Goal: Task Accomplishment & Management: Use online tool/utility

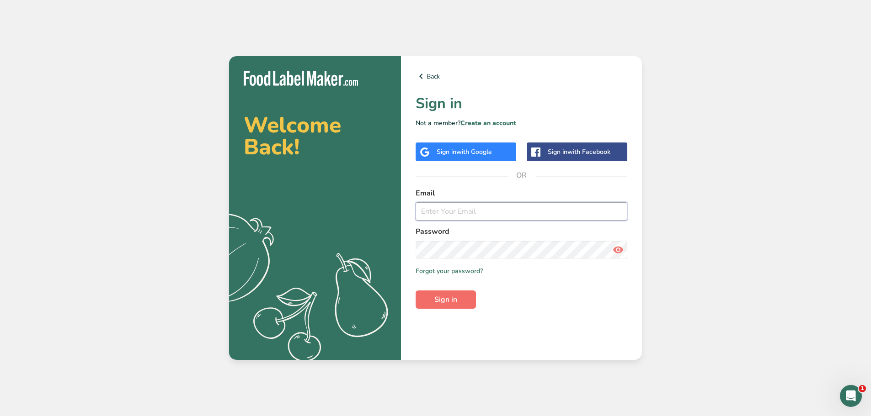
type input "[EMAIL_ADDRESS][DOMAIN_NAME]"
click at [437, 303] on span "Sign in" at bounding box center [445, 299] width 23 height 11
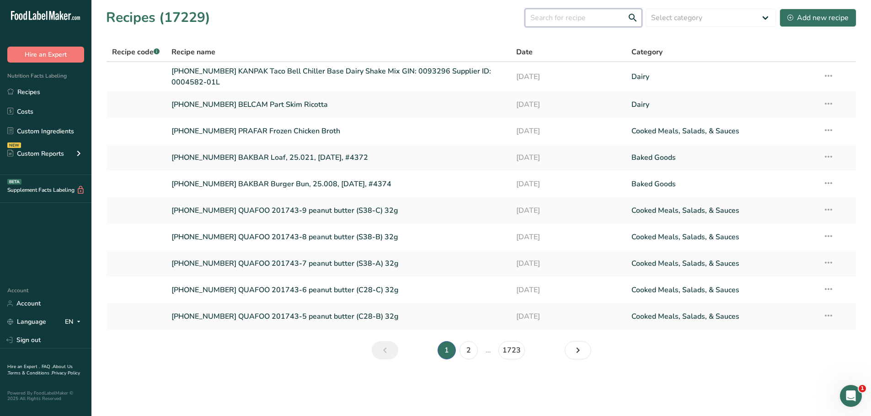
click at [578, 17] on input "text" at bounding box center [583, 18] width 117 height 18
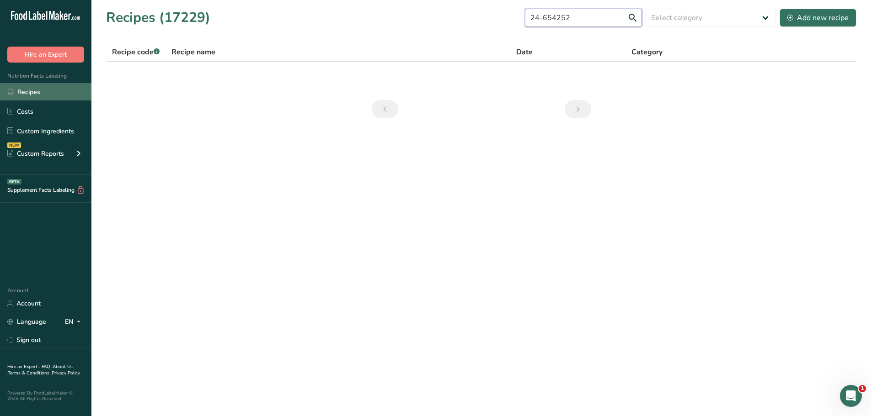
type input "24-654252"
click at [27, 93] on link "Recipes" at bounding box center [45, 91] width 91 height 17
click at [32, 89] on link "Recipes" at bounding box center [45, 91] width 91 height 17
click at [63, 134] on link "Custom Ingredients" at bounding box center [45, 130] width 91 height 17
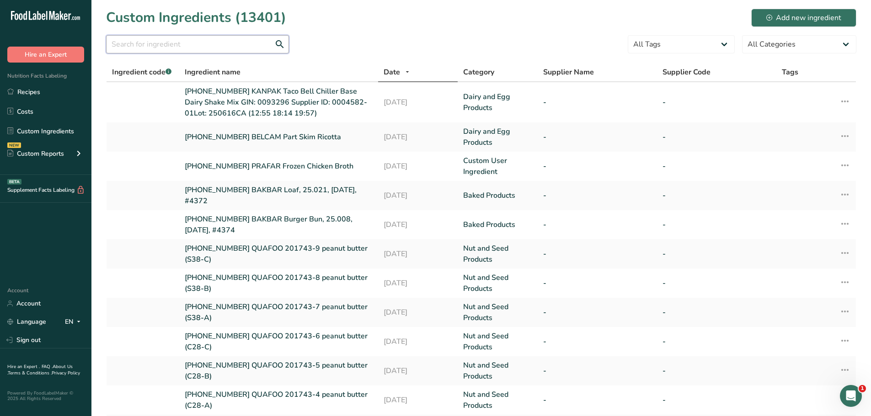
click at [155, 50] on input "text" at bounding box center [197, 44] width 183 height 18
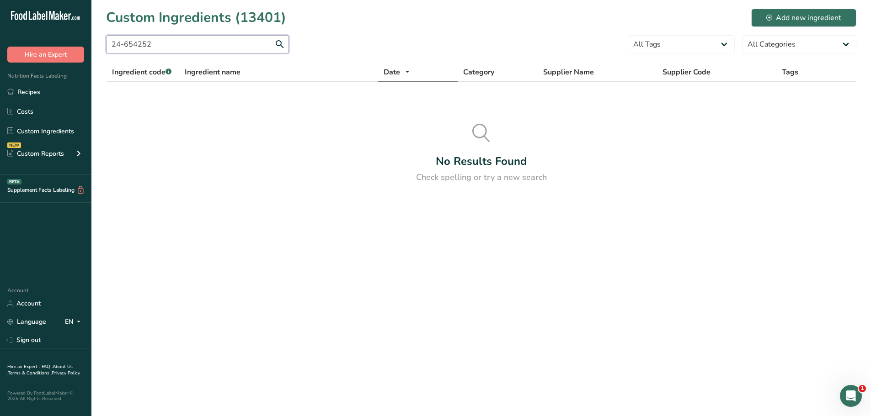
type input "24-654252"
click at [49, 151] on div "Custom Reports" at bounding box center [35, 154] width 57 height 10
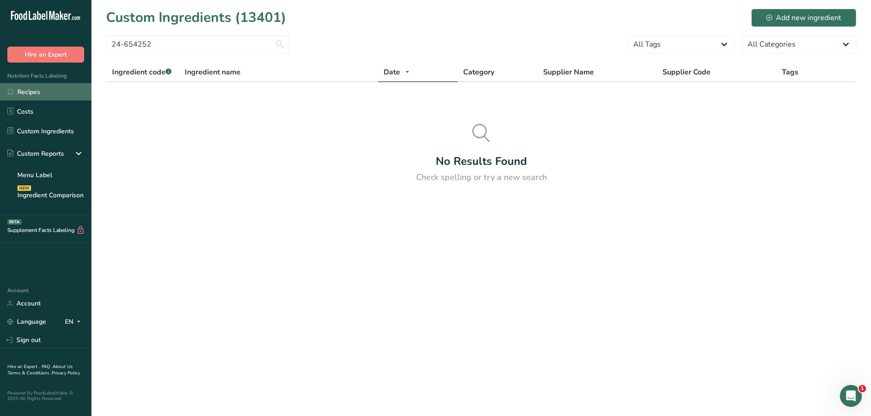
click at [50, 91] on link "Recipes" at bounding box center [45, 91] width 91 height 17
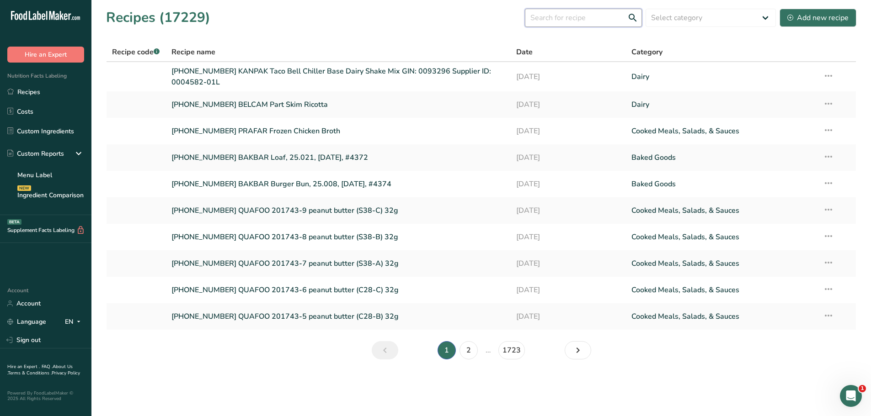
click at [577, 18] on input "text" at bounding box center [583, 18] width 117 height 18
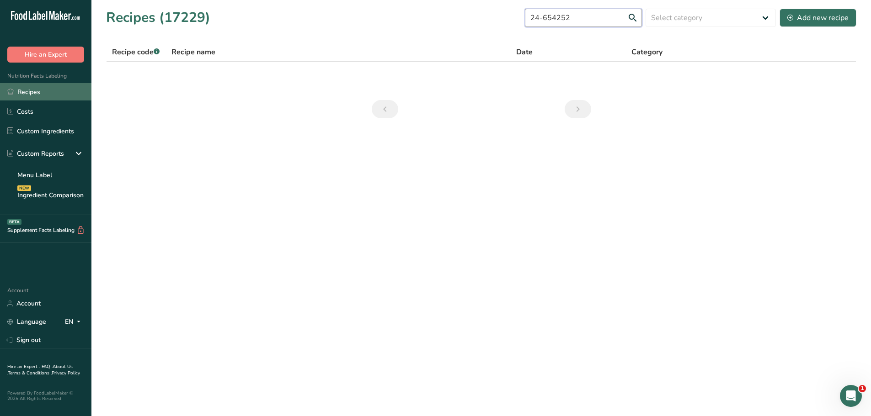
type input "24-654252"
click at [42, 95] on link "Recipes" at bounding box center [45, 91] width 91 height 17
click at [40, 95] on link "Recipes" at bounding box center [45, 91] width 91 height 17
click at [573, 23] on input "24-654252" at bounding box center [583, 18] width 117 height 18
click at [44, 97] on link "Recipes" at bounding box center [45, 91] width 91 height 17
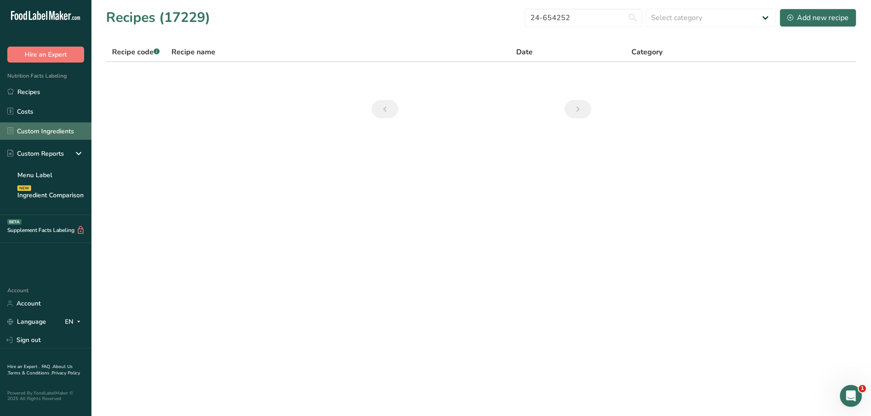
click at [57, 134] on link "Custom Ingredients" at bounding box center [45, 130] width 91 height 17
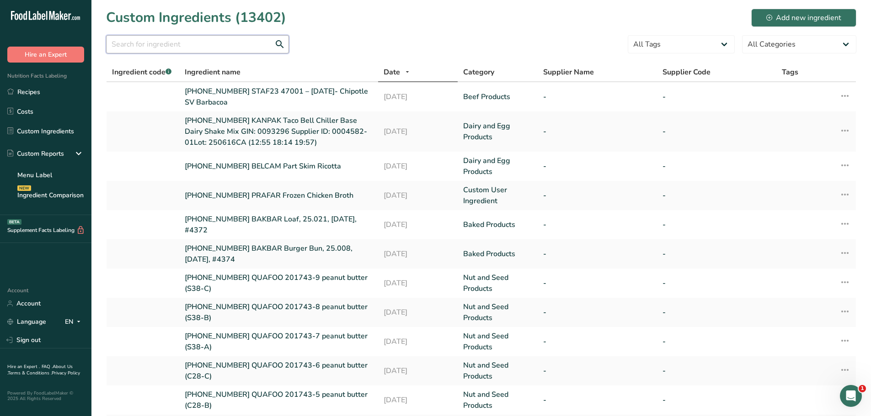
click at [165, 38] on input "text" at bounding box center [197, 44] width 183 height 18
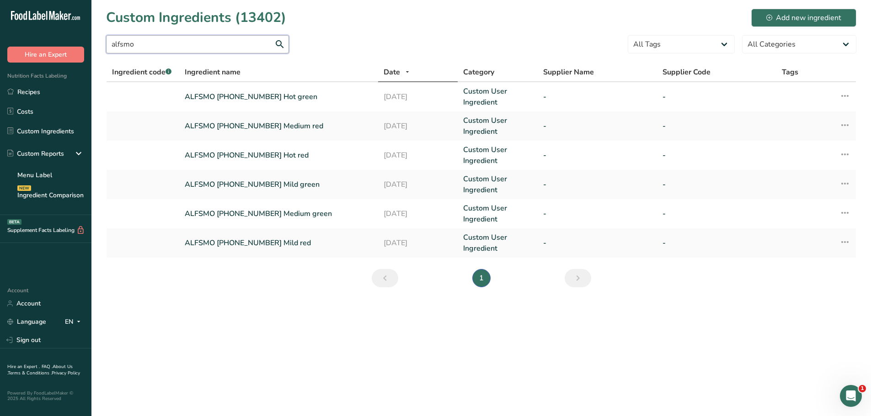
type input "alfsmo"
click at [244, 96] on link "ALFSMO [PHONE_NUMBER] Hot green" at bounding box center [279, 96] width 188 height 11
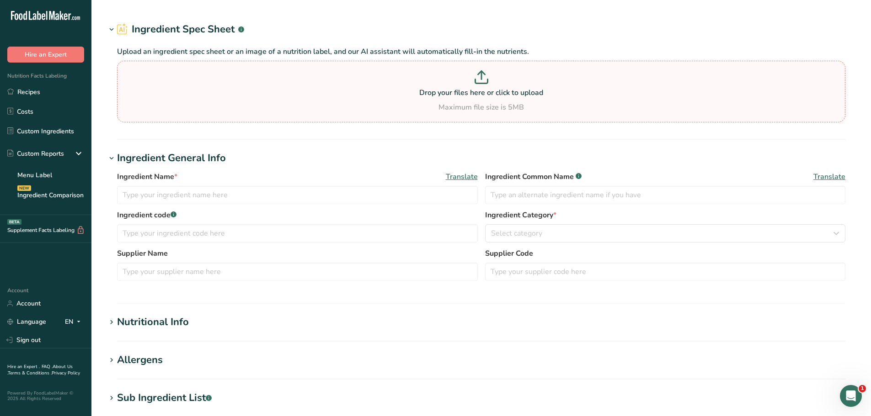
type input "ALFSMO [PHONE_NUMBER] Hot green"
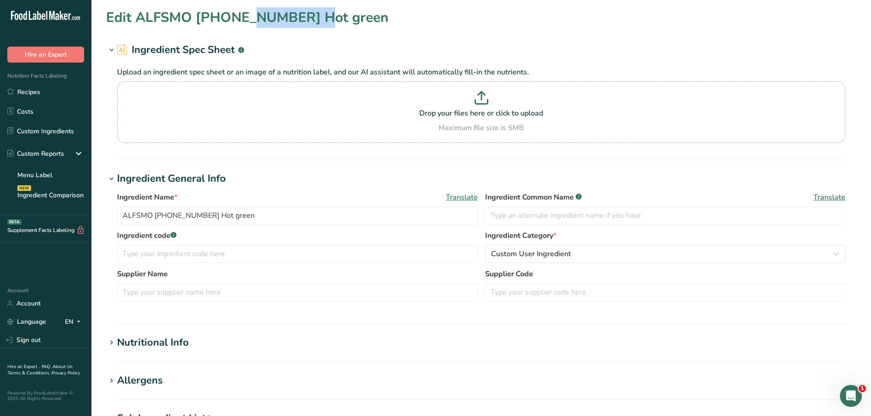
drag, startPoint x: 265, startPoint y: 17, endPoint x: 197, endPoint y: 11, distance: 68.4
click at [197, 11] on h1 "Edit ALFSMO [PHONE_NUMBER] Hot green" at bounding box center [247, 17] width 282 height 21
copy h1 "22-366884"
click at [37, 134] on link "Custom Ingredients" at bounding box center [45, 130] width 91 height 17
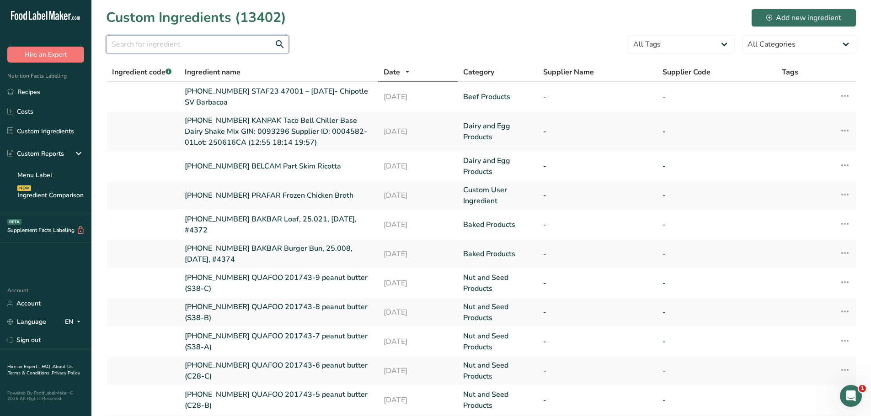
click at [221, 41] on input "text" at bounding box center [197, 44] width 183 height 18
paste input "22-366884"
type input "22-366884"
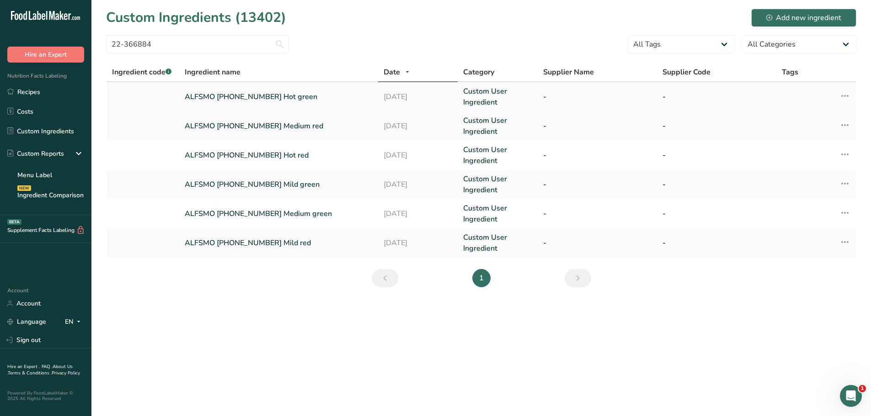
click at [240, 101] on link "ALFSMO [PHONE_NUMBER] Hot green" at bounding box center [279, 96] width 188 height 11
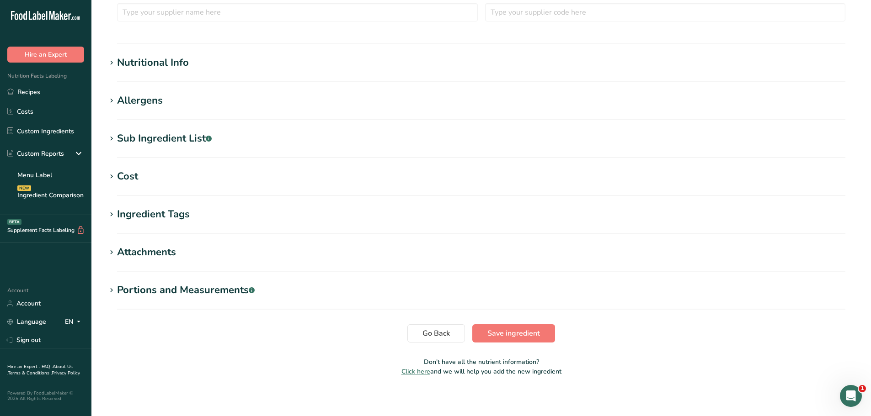
scroll to position [284, 0]
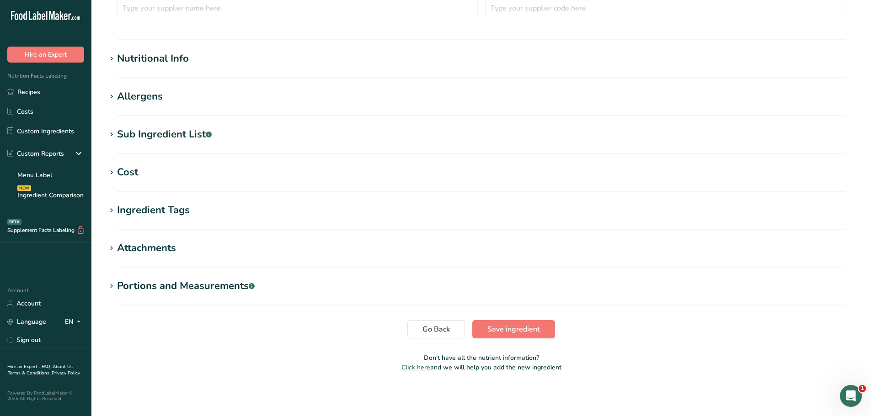
click at [193, 255] on h1 "Attachments" at bounding box center [481, 248] width 750 height 15
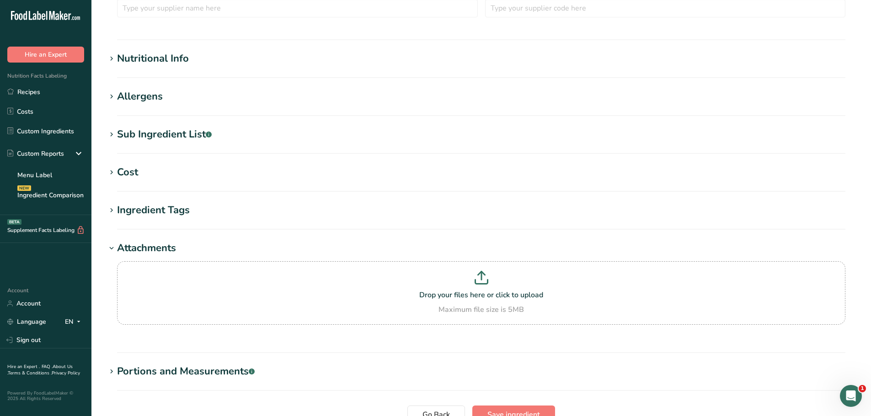
click at [205, 221] on section "Ingredient Tags Add tags Standard Tags Custom Tags Source of Antioxidants [MEDI…" at bounding box center [481, 216] width 750 height 27
click at [143, 61] on div "Nutritional Info" at bounding box center [153, 58] width 72 height 15
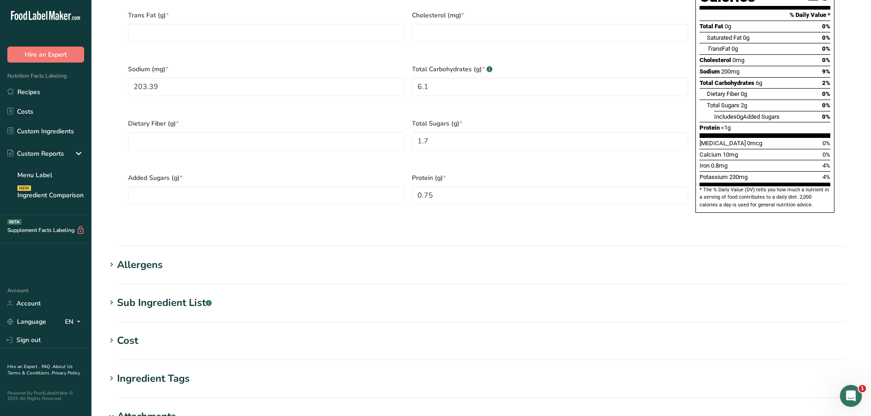
scroll to position [604, 0]
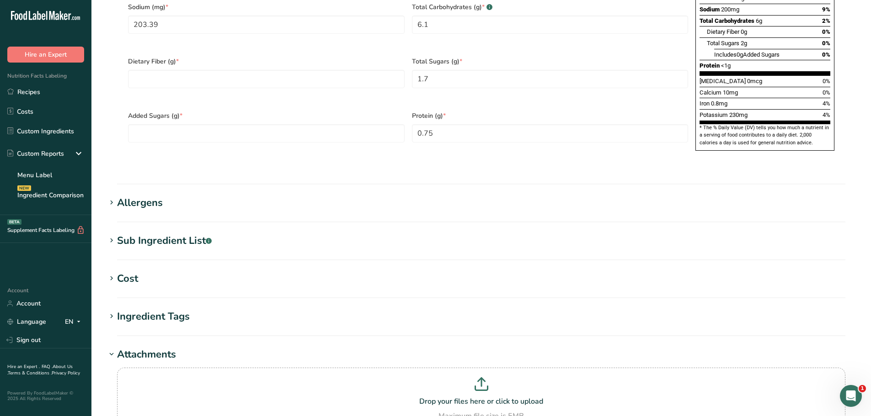
click at [196, 196] on h1 "Allergens" at bounding box center [481, 203] width 750 height 15
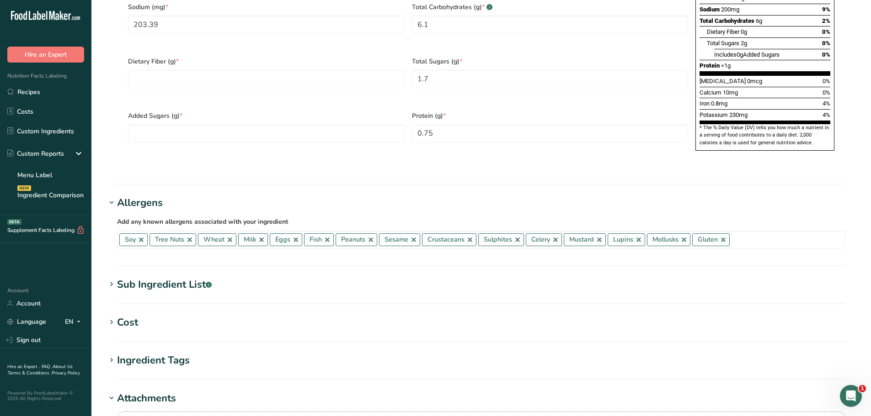
click at [237, 277] on h1 "Sub Ingredient List .a-a{fill:#347362;}.b-a{fill:#fff;}" at bounding box center [481, 284] width 750 height 15
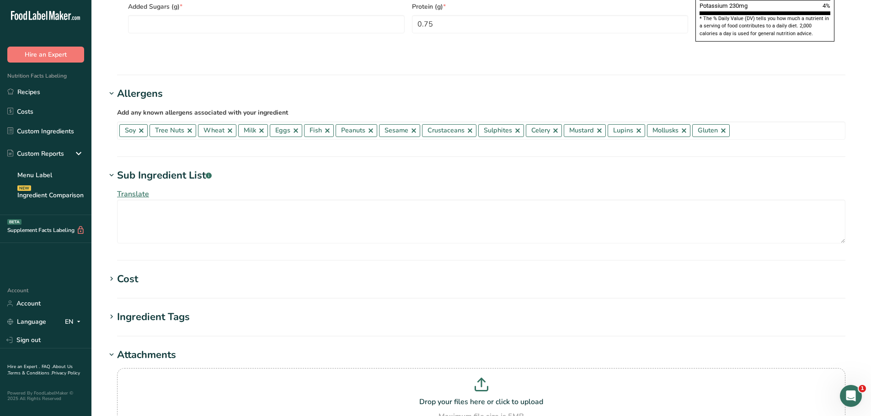
scroll to position [741, 0]
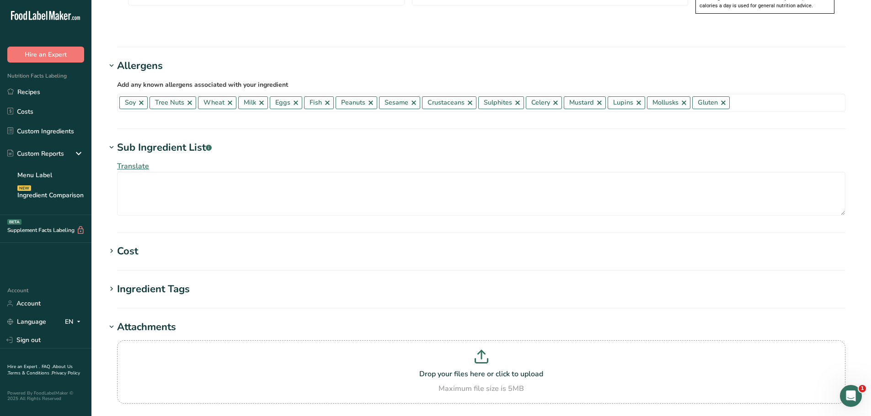
click at [218, 244] on h1 "Cost" at bounding box center [481, 251] width 750 height 15
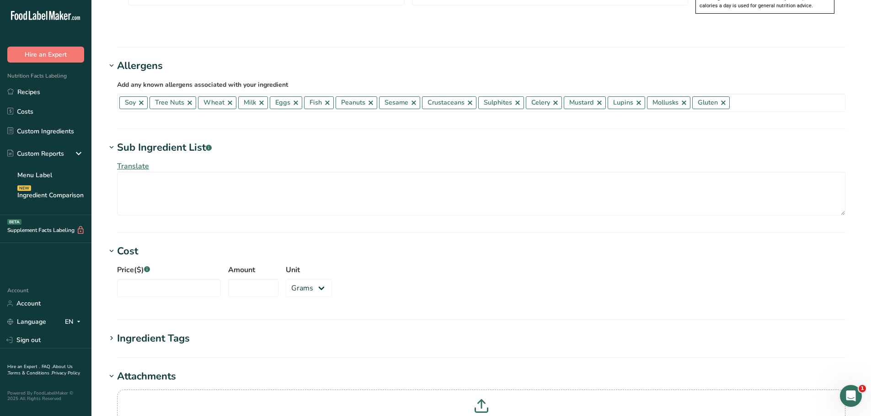
click at [231, 331] on h1 "Ingredient Tags" at bounding box center [481, 338] width 750 height 15
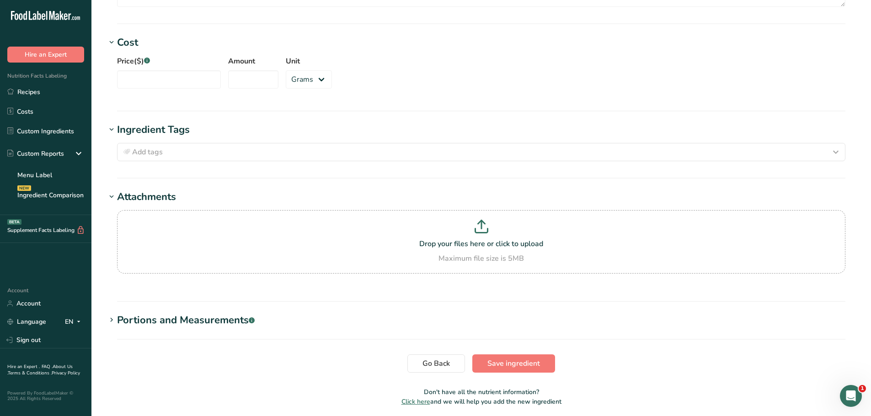
scroll to position [964, 0]
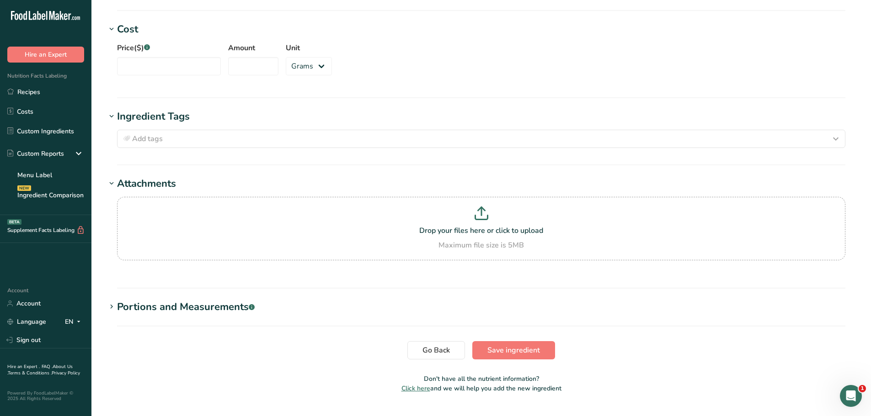
click at [237, 300] on div "Portions and Measurements .a-a{fill:#347362;}.b-a{fill:#fff;}" at bounding box center [186, 307] width 138 height 15
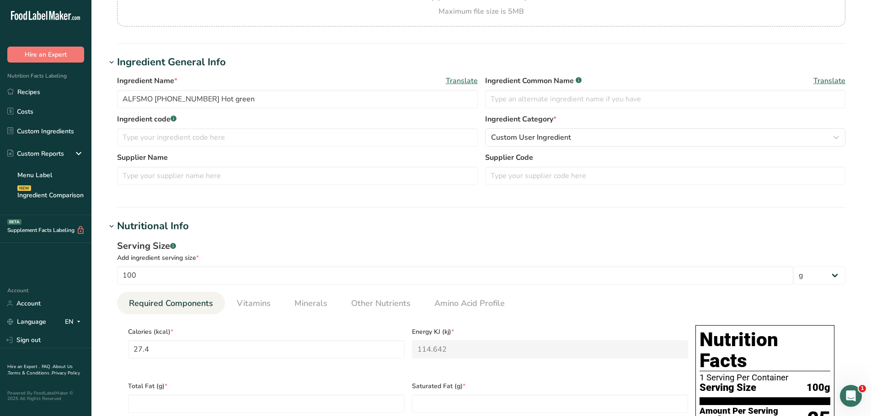
scroll to position [0, 0]
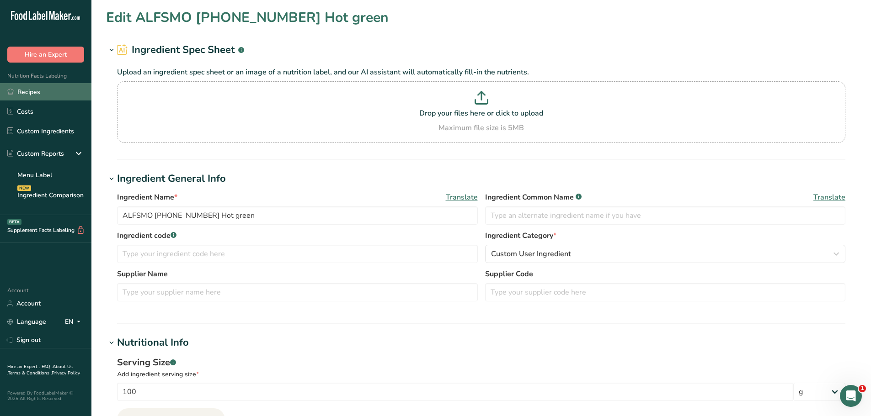
click at [56, 97] on link "Recipes" at bounding box center [45, 91] width 91 height 17
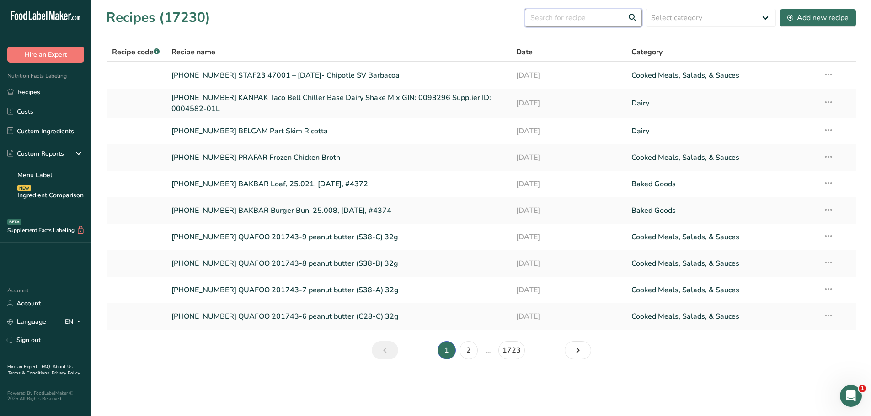
click at [564, 17] on input "text" at bounding box center [583, 18] width 117 height 18
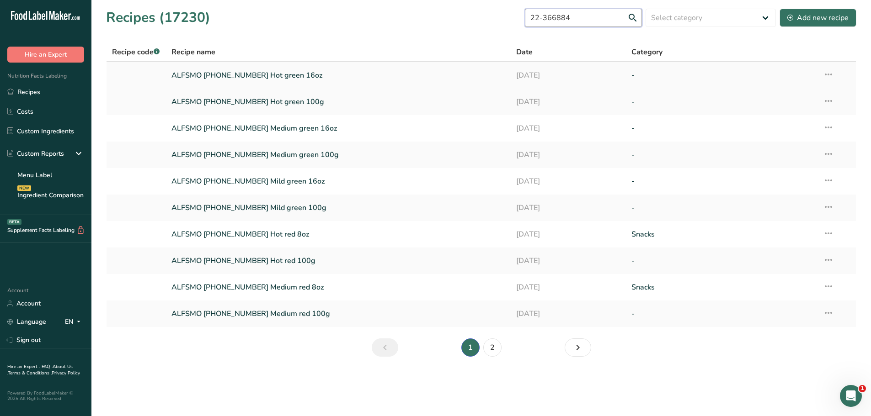
type input "22-366884"
click at [244, 72] on link "ALFSMO [PHONE_NUMBER] Hot green 16oz" at bounding box center [338, 75] width 334 height 19
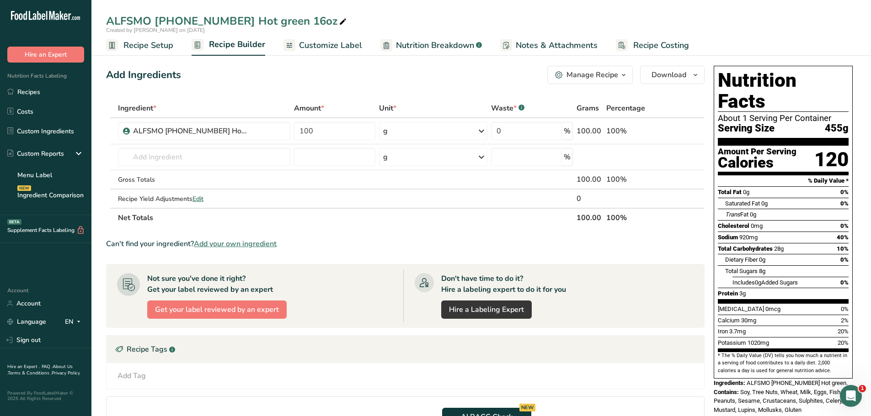
click at [323, 47] on span "Customize Label" at bounding box center [330, 45] width 63 height 12
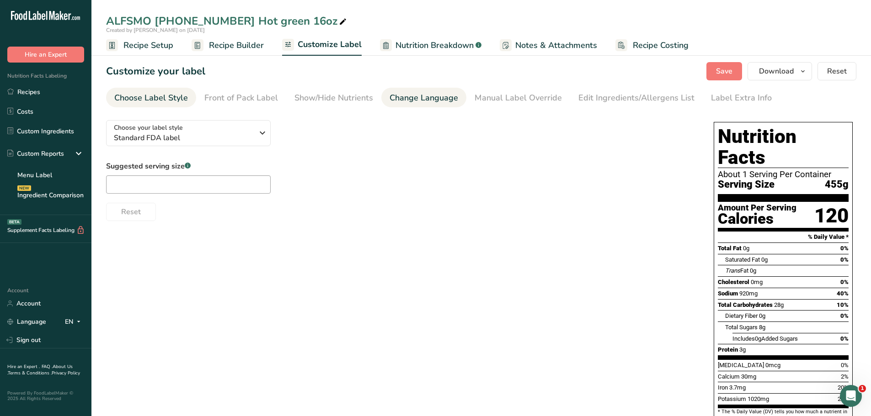
click at [431, 101] on div "Change Language" at bounding box center [423, 98] width 69 height 12
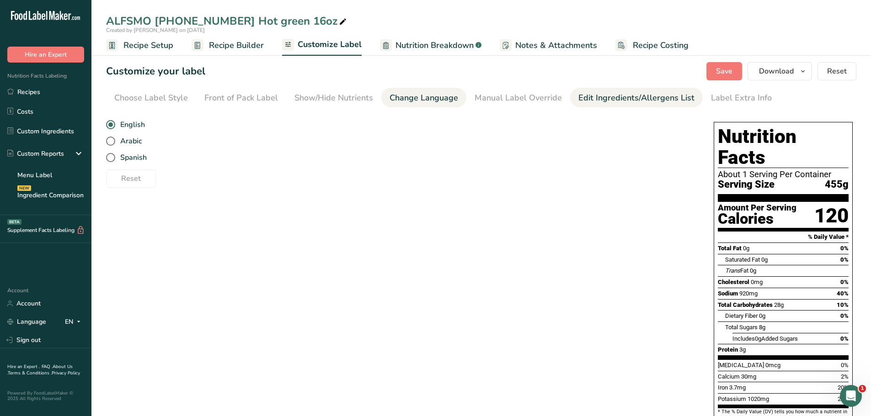
click at [623, 99] on div "Edit Ingredients/Allergens List" at bounding box center [636, 98] width 116 height 12
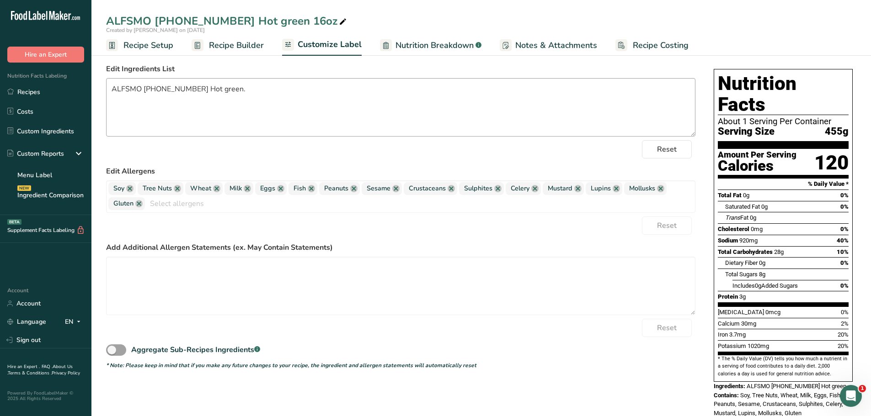
scroll to position [58, 0]
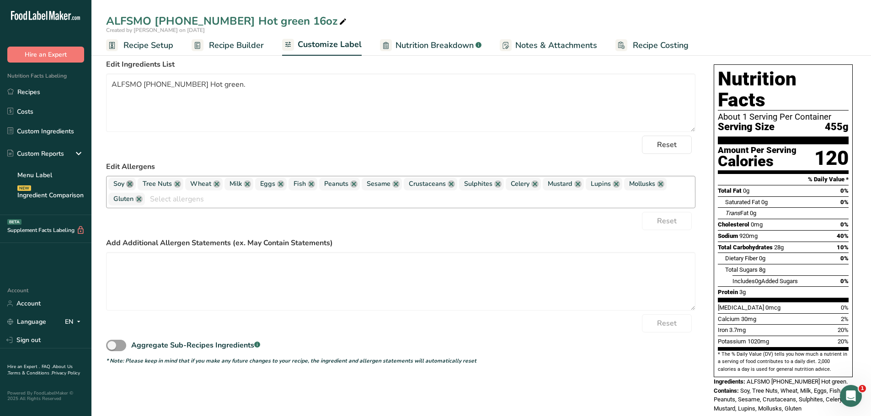
click at [130, 184] on link at bounding box center [129, 184] width 7 height 7
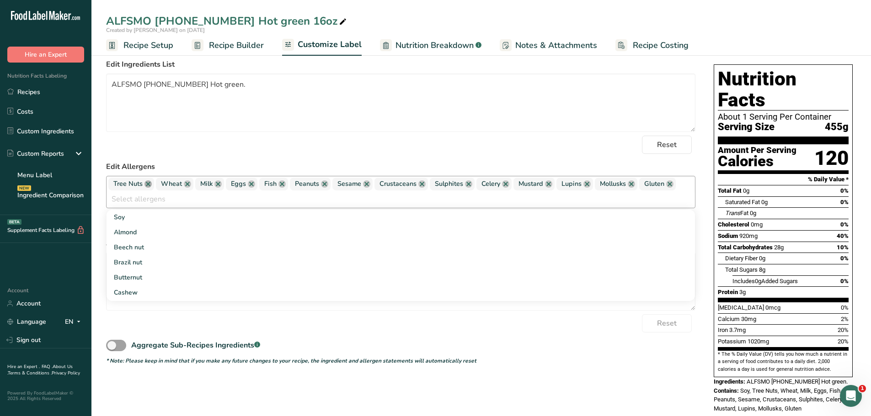
click at [147, 184] on link at bounding box center [147, 184] width 7 height 7
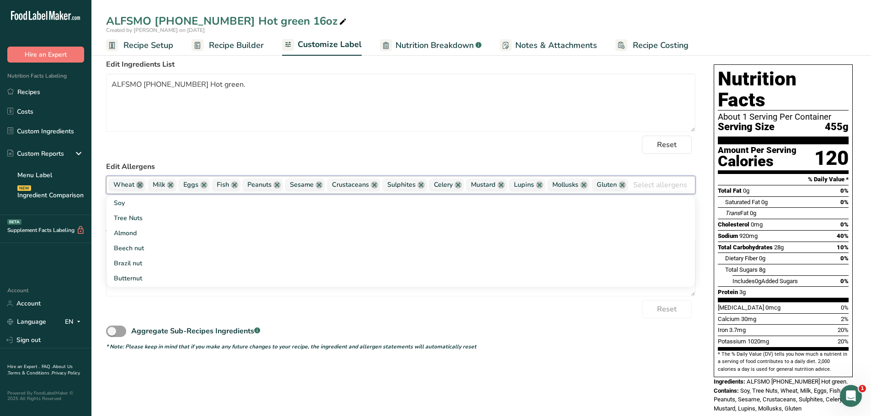
click at [138, 184] on link at bounding box center [139, 184] width 7 height 7
click at [132, 184] on link at bounding box center [131, 184] width 7 height 7
click at [132, 184] on link at bounding box center [133, 184] width 7 height 7
click at [132, 184] on link at bounding box center [131, 184] width 7 height 7
click at [132, 184] on span "Peanuts" at bounding box center [125, 185] width 24 height 10
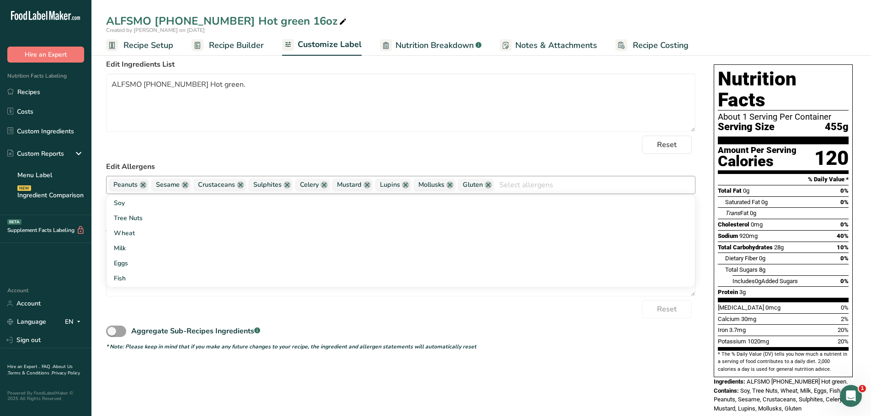
click at [141, 188] on span "Peanuts" at bounding box center [128, 185] width 41 height 13
click at [146, 184] on link at bounding box center [142, 184] width 7 height 7
click at [145, 184] on link at bounding box center [142, 184] width 7 height 7
click at [156, 186] on link at bounding box center [155, 184] width 7 height 7
click at [146, 186] on link at bounding box center [147, 184] width 7 height 7
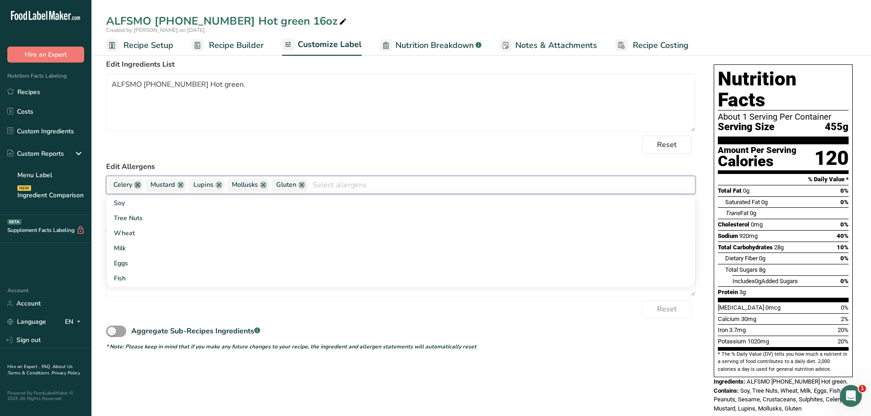
click at [138, 186] on link at bounding box center [137, 184] width 7 height 7
click at [146, 188] on link at bounding box center [143, 184] width 7 height 7
click at [138, 188] on link at bounding box center [138, 184] width 7 height 7
click at [146, 186] on link at bounding box center [144, 184] width 7 height 7
click at [142, 188] on span "Gluten" at bounding box center [126, 185] width 37 height 13
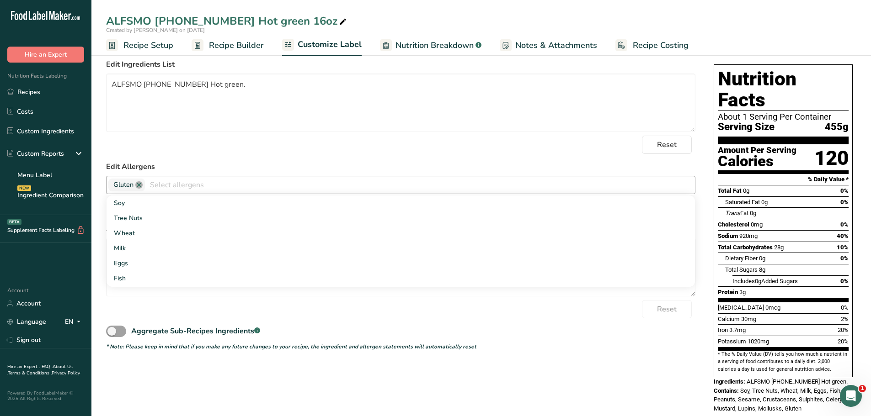
click at [139, 186] on link at bounding box center [138, 184] width 7 height 7
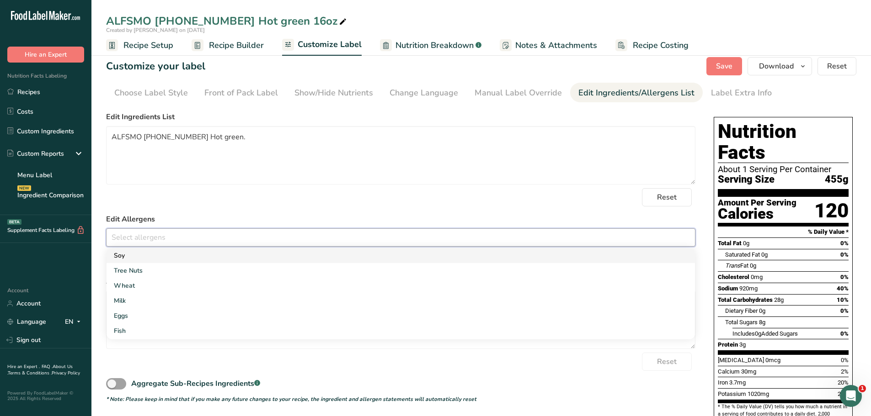
scroll to position [0, 0]
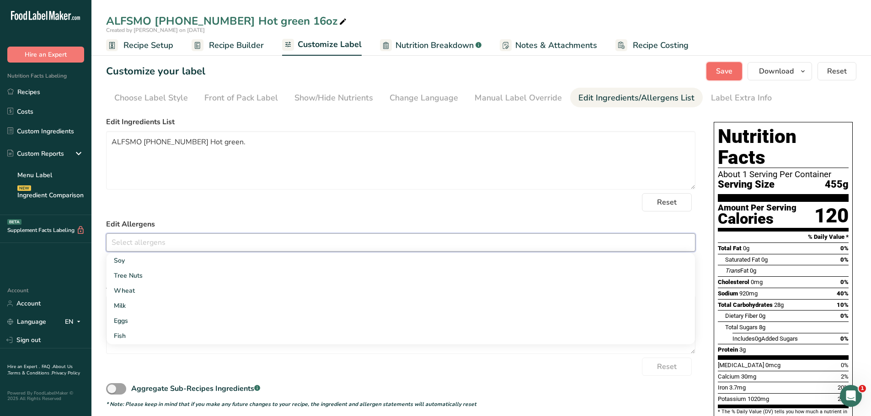
click at [727, 68] on span "Save" at bounding box center [724, 71] width 16 height 11
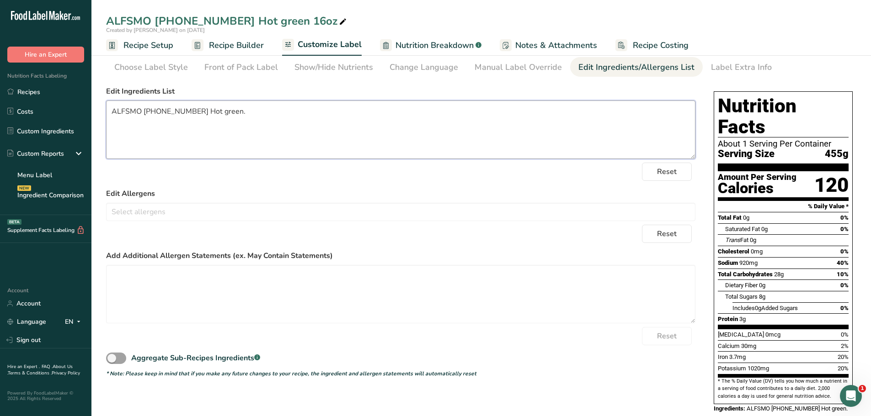
click at [289, 113] on textarea "ALFSMO [PHONE_NUMBER] Hot green." at bounding box center [400, 130] width 589 height 59
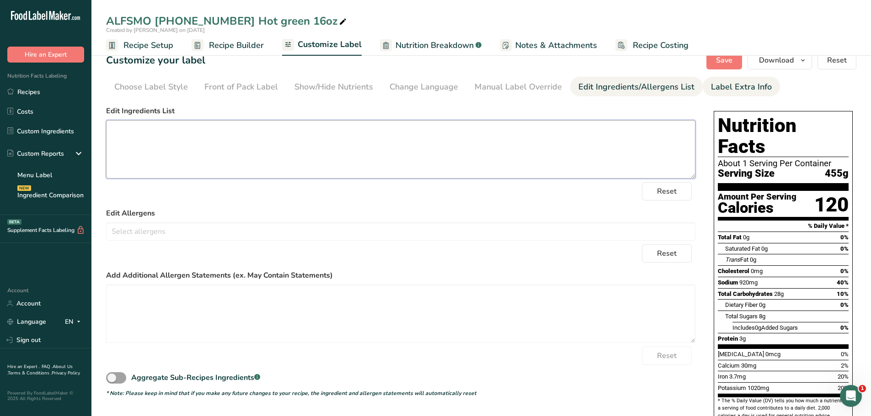
scroll to position [0, 0]
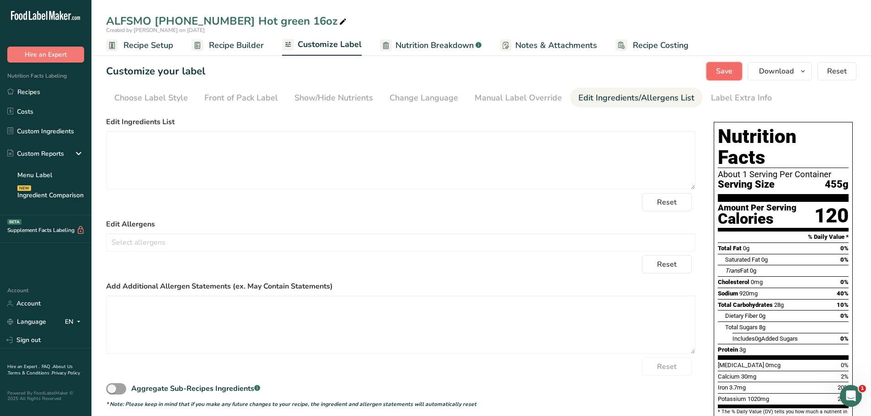
click at [716, 70] on button "Save" at bounding box center [724, 71] width 36 height 18
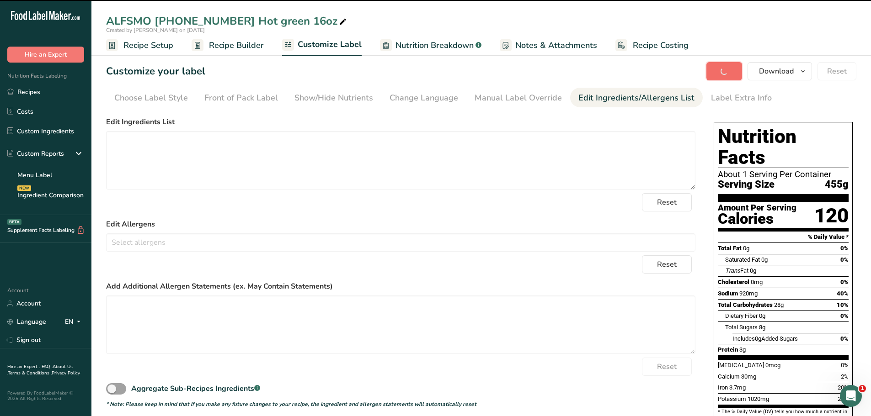
type textarea "ALFSMO [PHONE_NUMBER] Hot green"
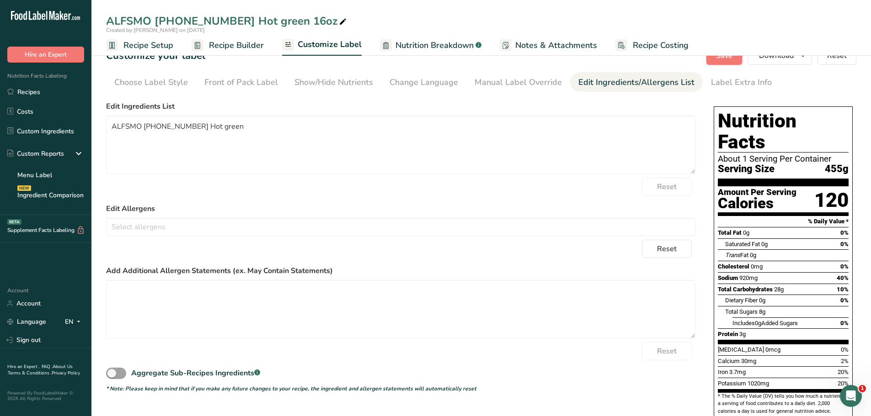
scroll to position [31, 0]
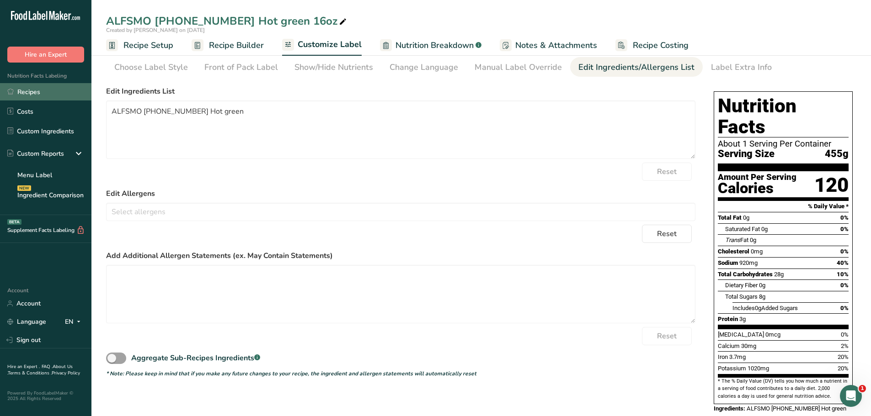
click at [47, 90] on link "Recipes" at bounding box center [45, 91] width 91 height 17
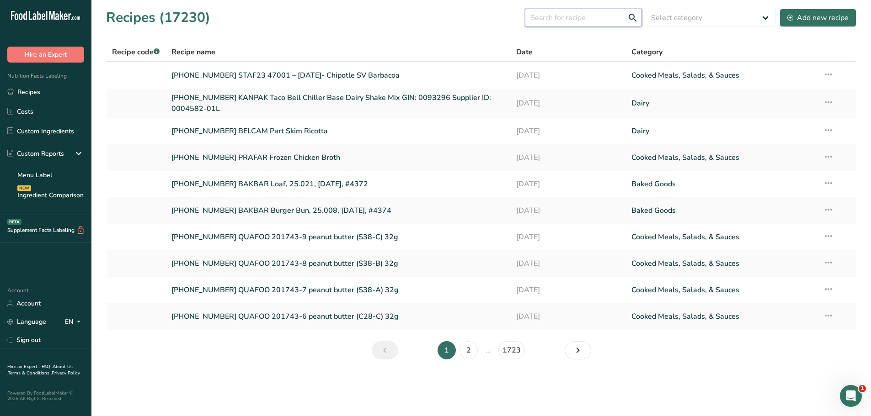
click at [594, 16] on input "text" at bounding box center [583, 18] width 117 height 18
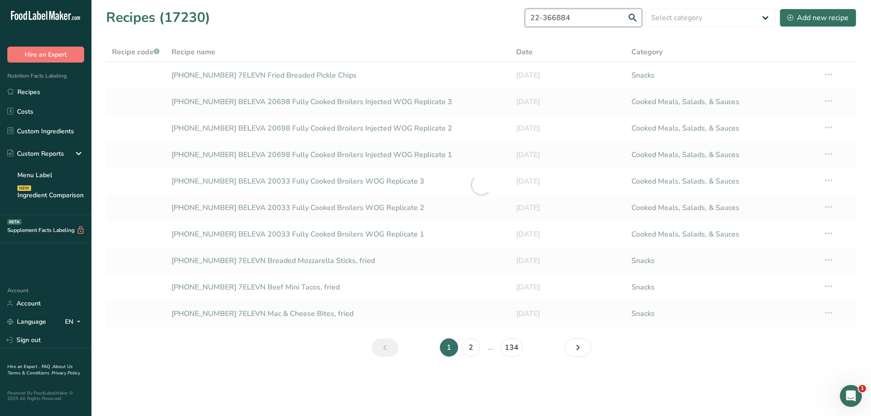
type input "22-366884"
